Goal: Navigation & Orientation: Find specific page/section

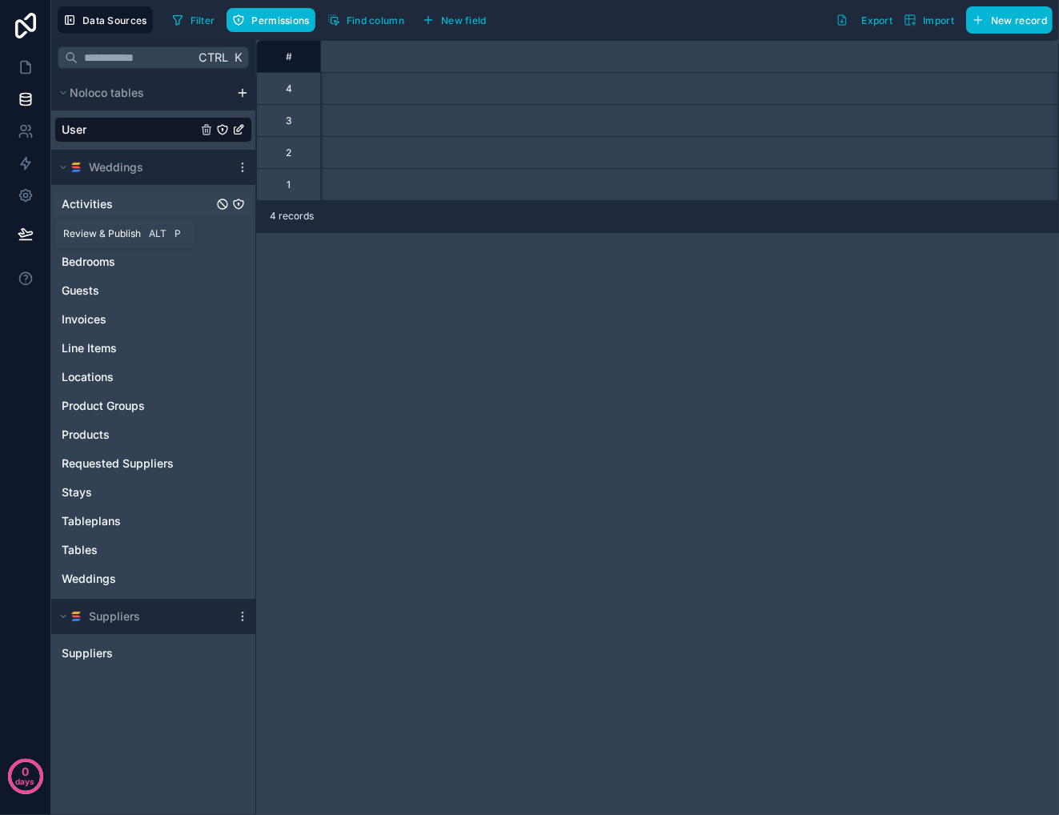
scroll to position [0, 1273]
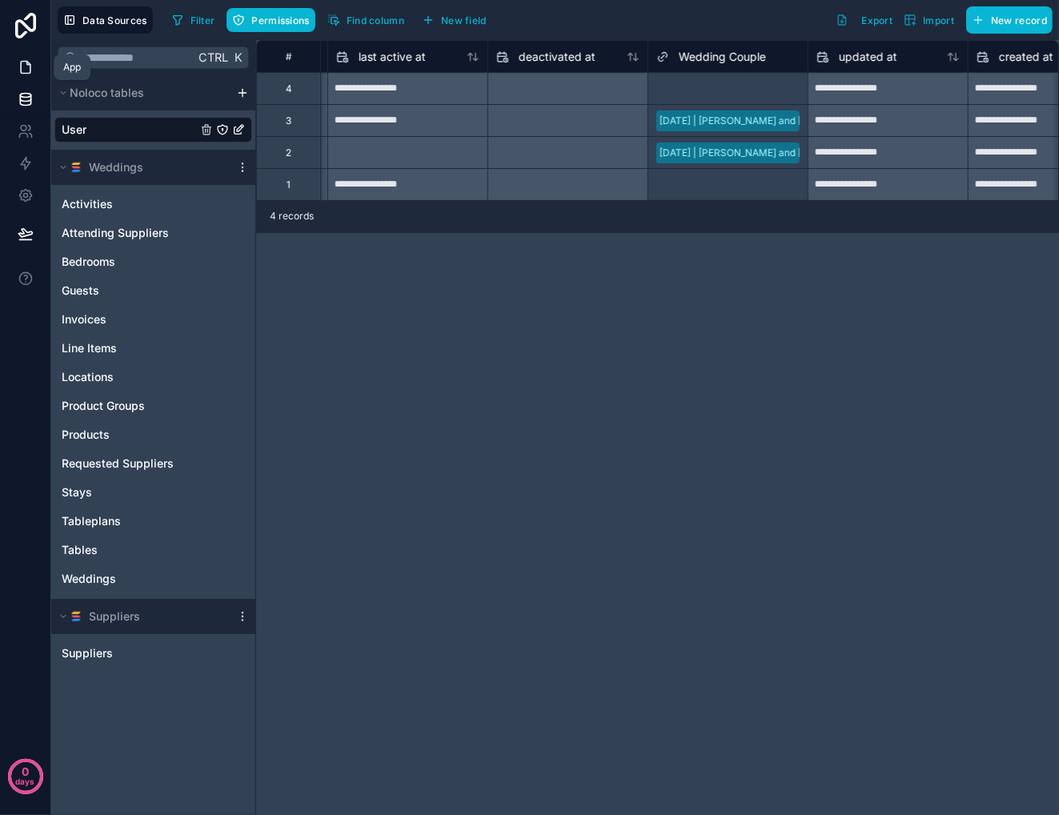
click at [27, 65] on icon at bounding box center [27, 63] width 3 height 3
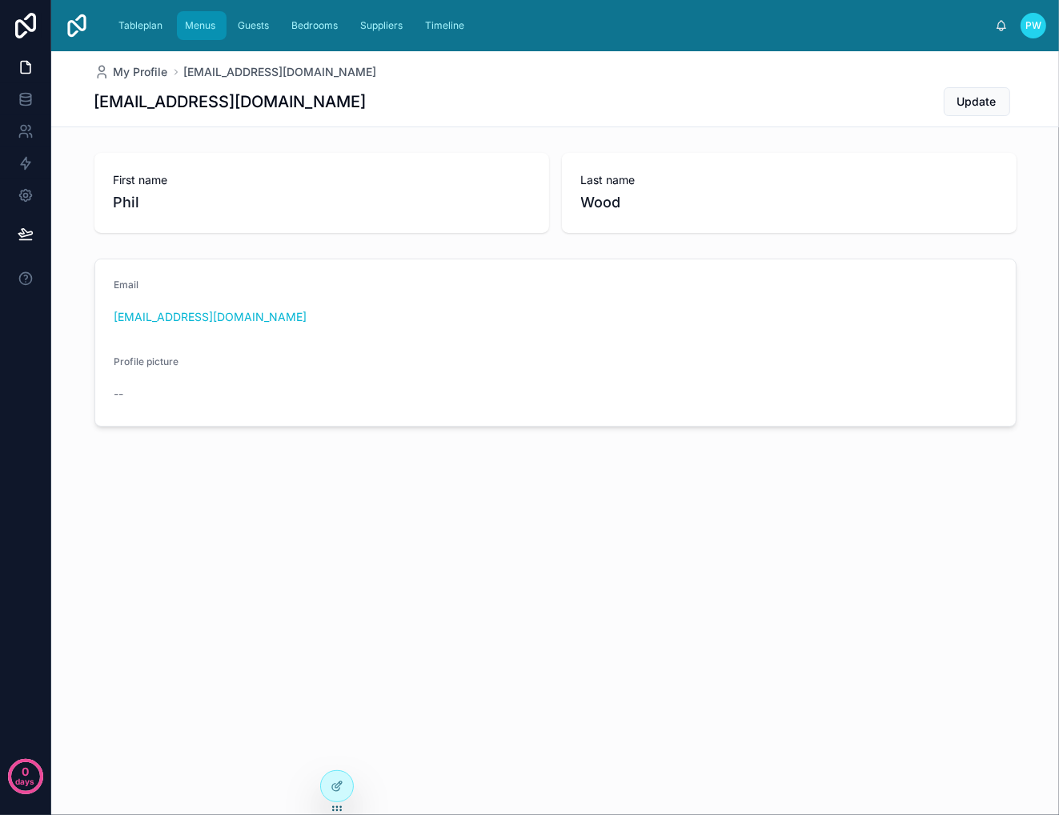
click at [198, 28] on span "Menus" at bounding box center [200, 25] width 30 height 13
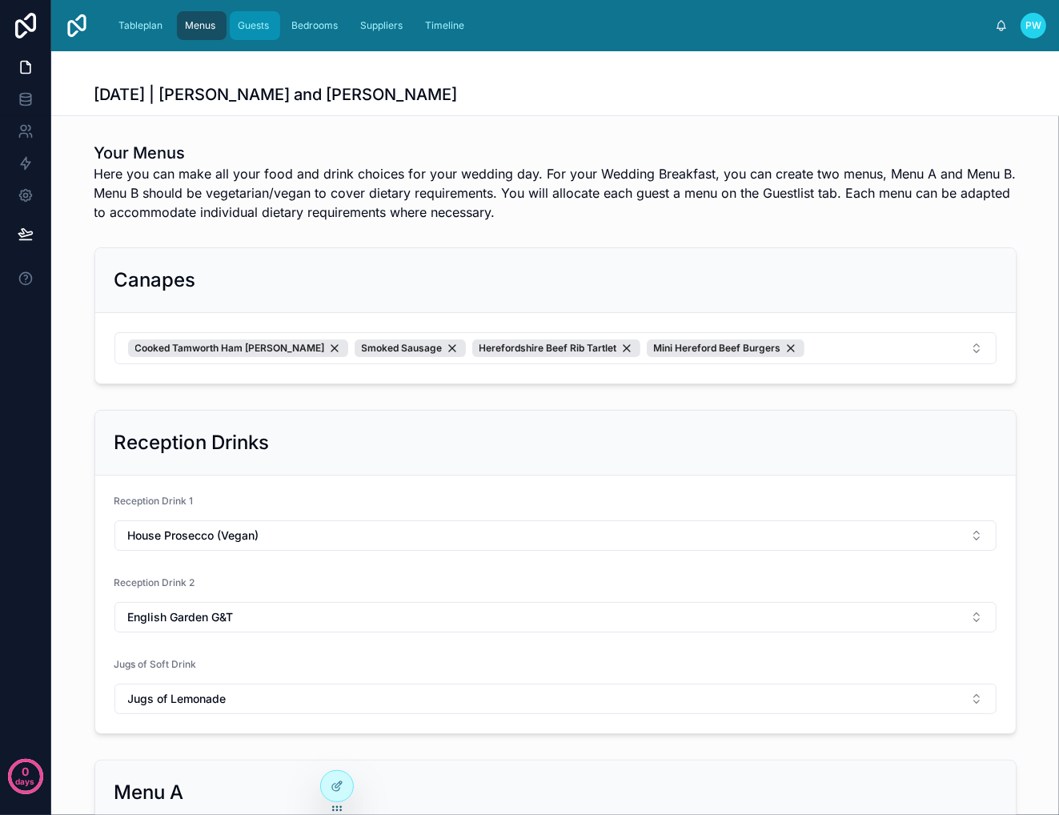
click at [251, 27] on span "Guests" at bounding box center [253, 25] width 31 height 13
